Goal: Task Accomplishment & Management: Manage account settings

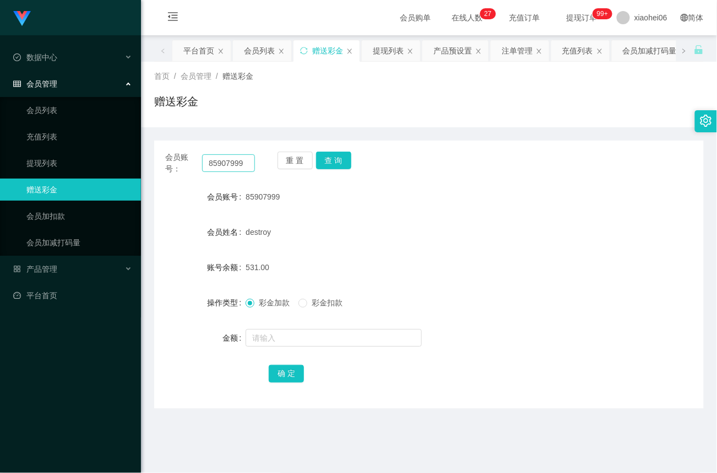
drag, startPoint x: 261, startPoint y: 166, endPoint x: 238, endPoint y: 168, distance: 23.2
click at [238, 168] on div "会员账号： 85907999 重 置 查 询" at bounding box center [429, 163] width 550 height 23
drag, startPoint x: 221, startPoint y: 164, endPoint x: 91, endPoint y: 158, distance: 129.7
click at [91, 158] on section "Jingdong工作台代理端 数据中心 会员管理 会员列表 充值列表 提现列表 赠送彩金 会员加扣款 会员加减打码量 产品管理 平台首页 保存配置 重置配置 …" at bounding box center [358, 334] width 717 height 668
click at [62, 212] on link "会员加扣款" at bounding box center [79, 216] width 106 height 22
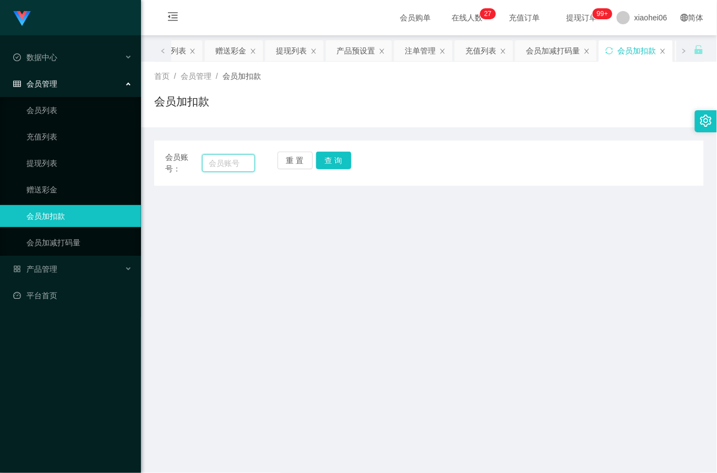
click at [234, 168] on input "text" at bounding box center [228, 163] width 53 height 18
paste input "91470042"
type input "91470042"
click at [342, 164] on button "查 询" at bounding box center [333, 161] width 35 height 18
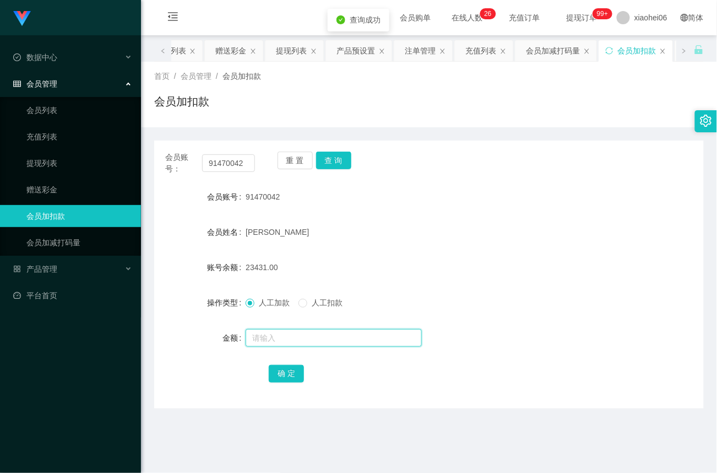
drag, startPoint x: 305, startPoint y: 339, endPoint x: 312, endPoint y: 339, distance: 7.2
click at [305, 339] on input "text" at bounding box center [334, 338] width 176 height 18
type input "20000"
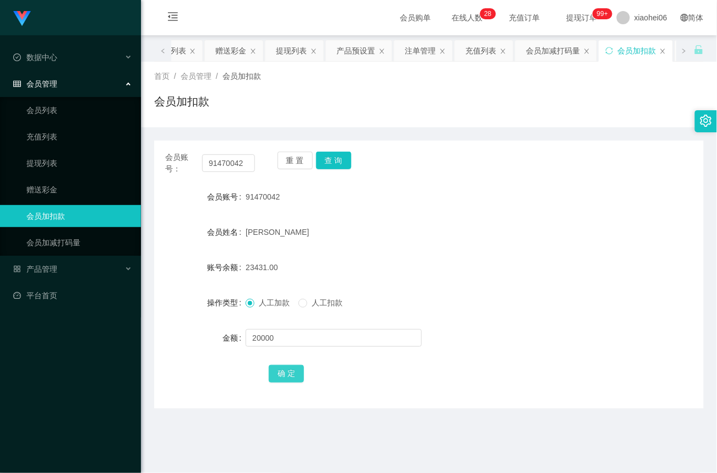
click at [289, 374] on button "确 定" at bounding box center [286, 374] width 35 height 18
